Goal: Task Accomplishment & Management: Complete application form

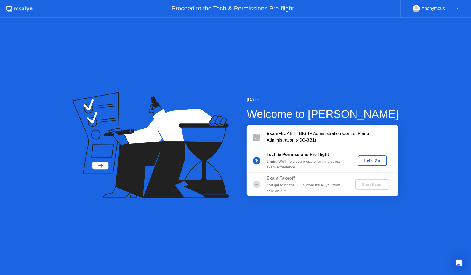
click at [381, 162] on div "Let's Go" at bounding box center [372, 160] width 25 height 4
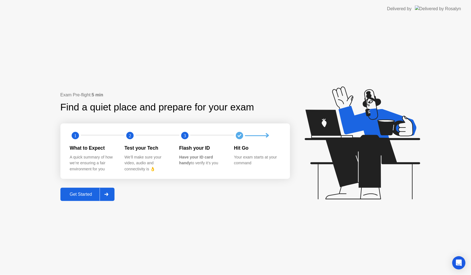
click at [91, 193] on div "Get Started" at bounding box center [81, 194] width 38 height 5
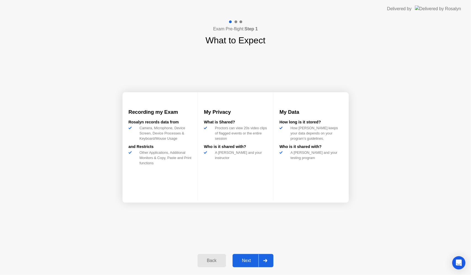
click at [238, 256] on button "Next" at bounding box center [252, 260] width 41 height 13
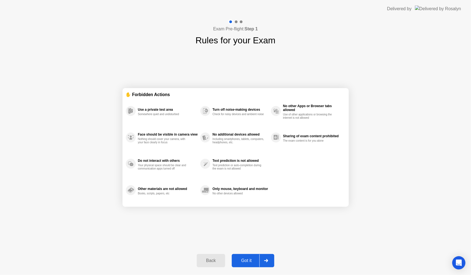
click at [242, 262] on div "Got it" at bounding box center [246, 260] width 26 height 5
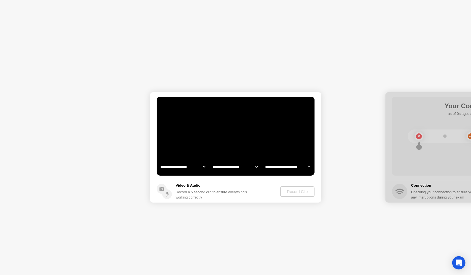
select select "**********"
select select "*******"
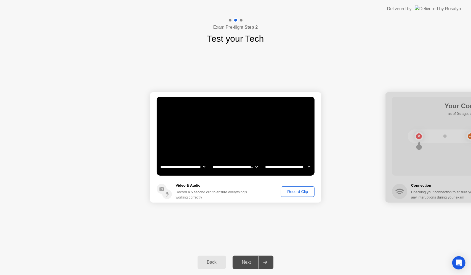
click at [290, 189] on div "Record Clip" at bounding box center [298, 191] width 30 height 4
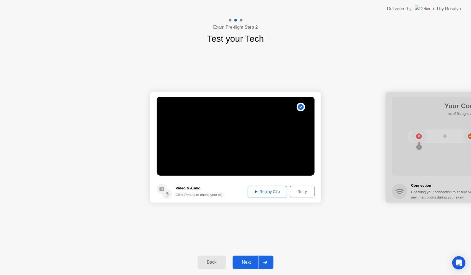
click at [279, 187] on button "Replay Clip" at bounding box center [268, 192] width 40 height 12
click at [238, 265] on button "Next" at bounding box center [252, 261] width 41 height 13
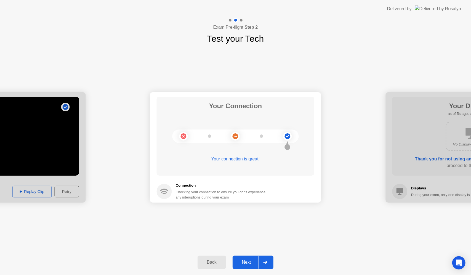
click at [239, 258] on button "Next" at bounding box center [252, 261] width 41 height 13
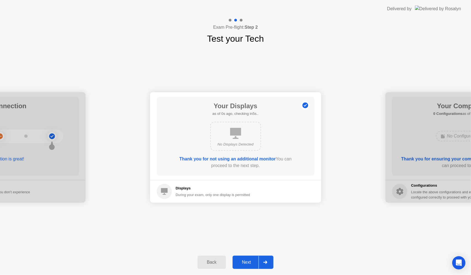
click at [239, 259] on button "Next" at bounding box center [252, 261] width 41 height 13
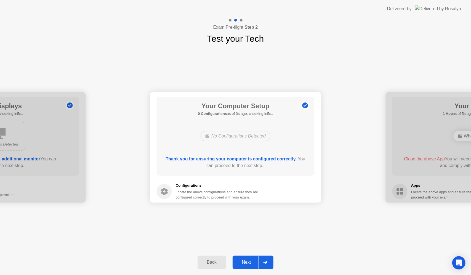
click at [239, 260] on div "Next" at bounding box center [246, 262] width 25 height 5
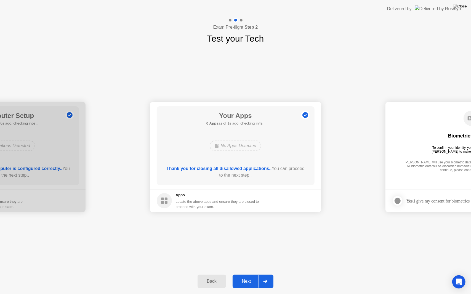
click at [251, 270] on div "Back Next" at bounding box center [235, 281] width 471 height 25
click at [249, 274] on div "Next" at bounding box center [246, 281] width 25 height 5
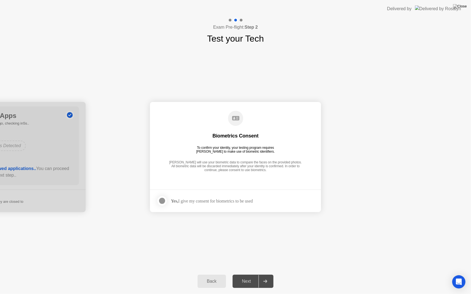
drag, startPoint x: 221, startPoint y: 208, endPoint x: 184, endPoint y: 198, distance: 38.2
click at [221, 208] on footer "Yes, I give my consent for biometrics to be used" at bounding box center [235, 201] width 171 height 23
click at [162, 198] on div at bounding box center [162, 201] width 7 height 7
click at [255, 274] on button "Next" at bounding box center [252, 281] width 41 height 13
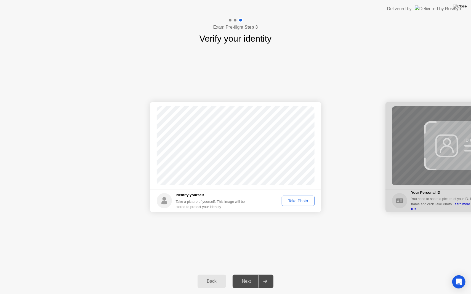
click at [308, 200] on div "Take Photo" at bounding box center [297, 201] width 29 height 4
click at [291, 201] on div "Retake" at bounding box center [302, 201] width 22 height 4
click at [292, 202] on div "Take Photo" at bounding box center [297, 201] width 29 height 4
click at [253, 274] on div "Next" at bounding box center [246, 281] width 25 height 5
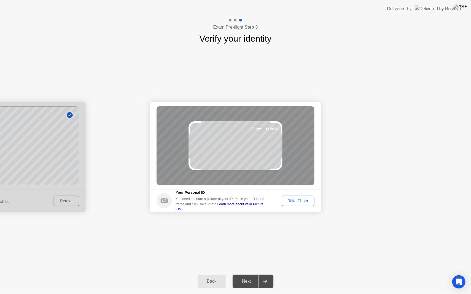
click at [292, 199] on div "Take Photo" at bounding box center [297, 201] width 29 height 4
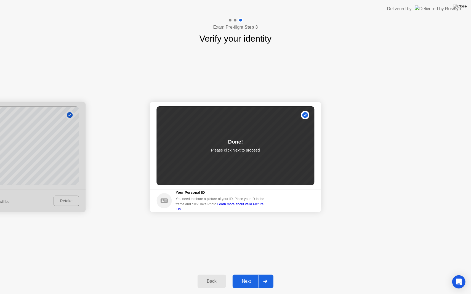
click at [248, 274] on div "Next" at bounding box center [246, 281] width 25 height 5
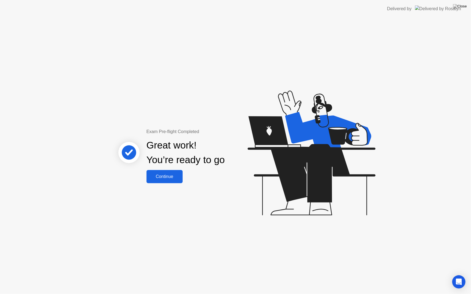
click at [174, 176] on div "Continue" at bounding box center [164, 176] width 33 height 5
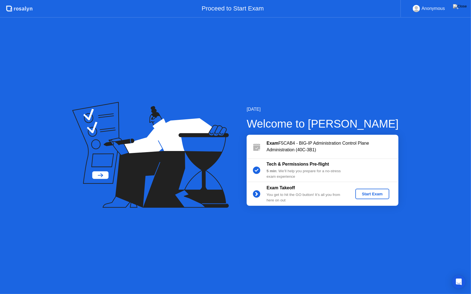
click at [368, 197] on button "Start Exam" at bounding box center [372, 194] width 34 height 10
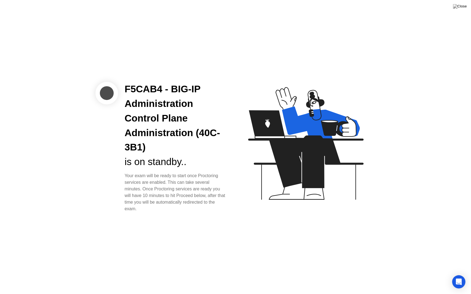
click at [145, 170] on div "F5CAB4 - BIG-IP Administration Control Plane Administration (40C-3B1) is on sta…" at bounding box center [175, 147] width 115 height 130
click at [392, 265] on div "F5CAB4 - BIG-IP Administration Control Plane Administration (40C-3B1) is on sta…" at bounding box center [235, 147] width 471 height 294
click at [230, 240] on div "F5CAB4 - BIG-IP Administration Control Plane Administration (40C-3B1) is on sta…" at bounding box center [235, 147] width 471 height 294
click at [105, 89] on div at bounding box center [106, 93] width 23 height 23
click at [239, 183] on icon at bounding box center [304, 146] width 142 height 141
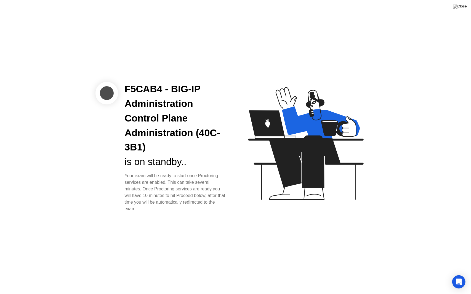
click at [102, 88] on div at bounding box center [106, 93] width 23 height 23
click at [357, 244] on div "F5CAB4 - BIG-IP Administration Control Plane Administration (40C-3B1) is on sta…" at bounding box center [235, 147] width 471 height 294
click at [182, 212] on div "Your exam will be ready to start once Proctoring services are enabled. This can…" at bounding box center [176, 193] width 102 height 40
drag, startPoint x: 145, startPoint y: 191, endPoint x: 137, endPoint y: 187, distance: 9.2
click at [142, 189] on div "Your exam will be ready to start once Proctoring services are enabled. This can…" at bounding box center [176, 193] width 102 height 40
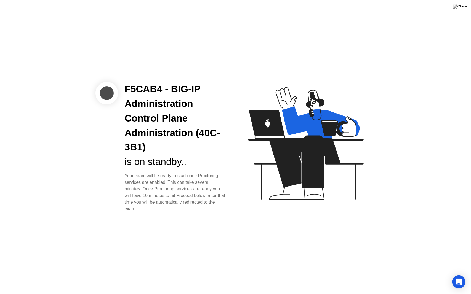
click at [126, 182] on div "Your exam will be ready to start once Proctoring services are enabled. This can…" at bounding box center [176, 193] width 102 height 40
click at [143, 177] on div "Your exam will be ready to start once Proctoring services are enabled. This can…" at bounding box center [176, 193] width 102 height 40
click at [152, 167] on div "is on standby.." at bounding box center [176, 162] width 102 height 15
click at [391, 76] on div "F5CAB4 - BIG-IP Administration Control Plane Administration (40C-3B1) is on sta…" at bounding box center [235, 147] width 471 height 294
click at [465, 9] on img at bounding box center [460, 6] width 14 height 4
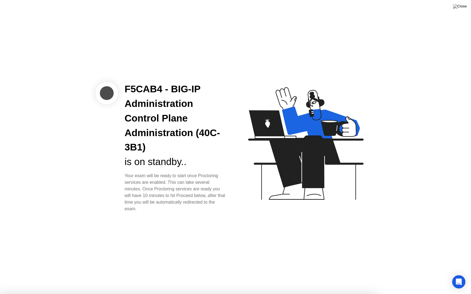
click at [462, 3] on app-root "F5CAB4 - BIG-IP Administration Control Plane Administration (40C-3B1) is on sta…" at bounding box center [235, 147] width 471 height 294
click at [461, 6] on img at bounding box center [460, 6] width 14 height 4
